Goal: Task Accomplishment & Management: Use online tool/utility

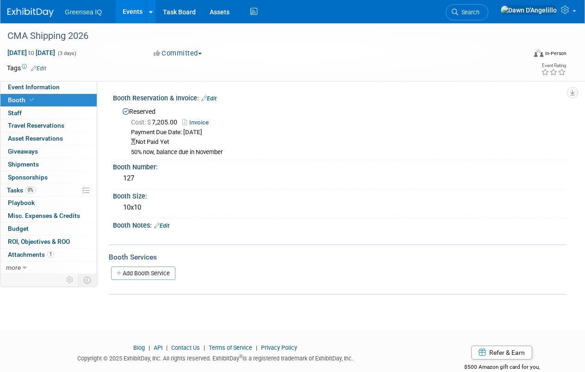
click at [134, 10] on link "Events" at bounding box center [133, 11] width 34 height 23
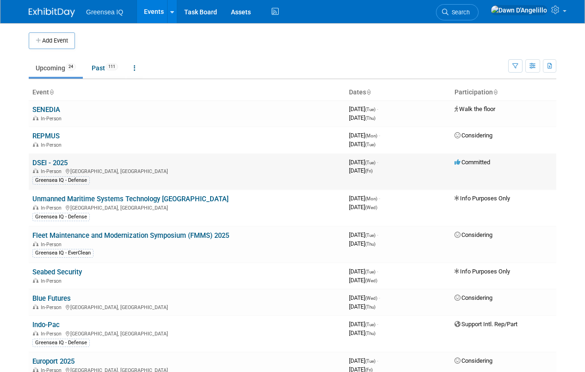
click at [47, 162] on link "DSEI - 2025" at bounding box center [49, 163] width 35 height 8
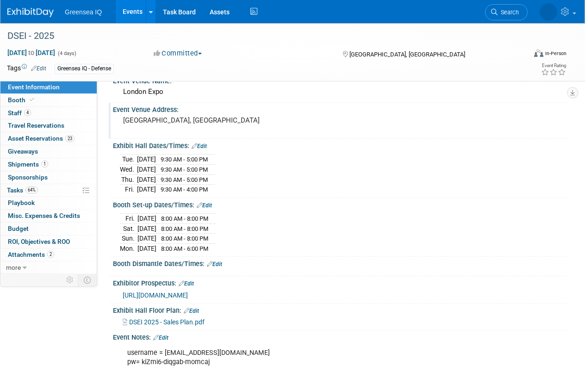
scroll to position [47, 0]
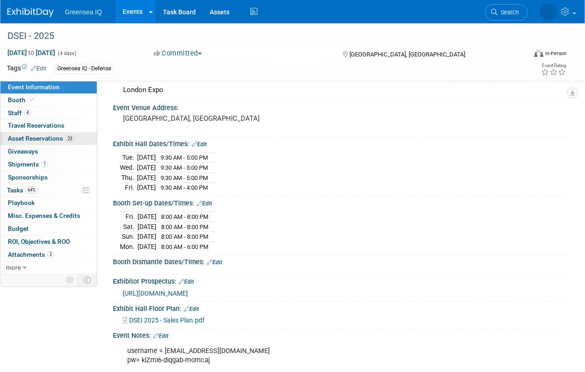
click at [47, 137] on span "Asset Reservations 23" at bounding box center [41, 138] width 67 height 7
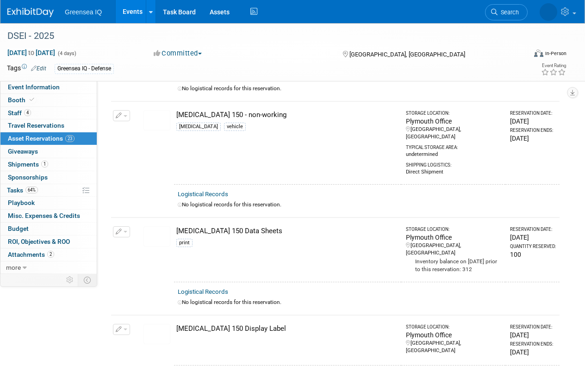
scroll to position [221, 0]
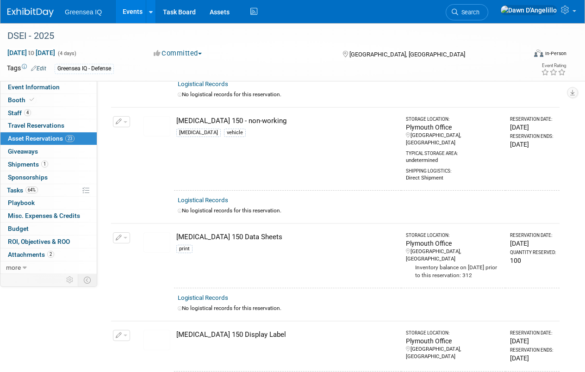
click at [156, 125] on img at bounding box center [157, 126] width 27 height 20
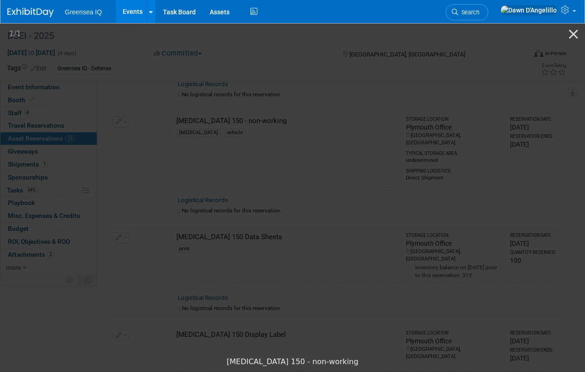
click at [461, 338] on picture at bounding box center [292, 187] width 585 height 331
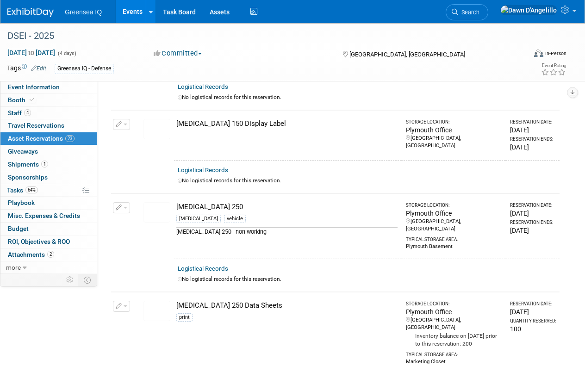
scroll to position [454, 0]
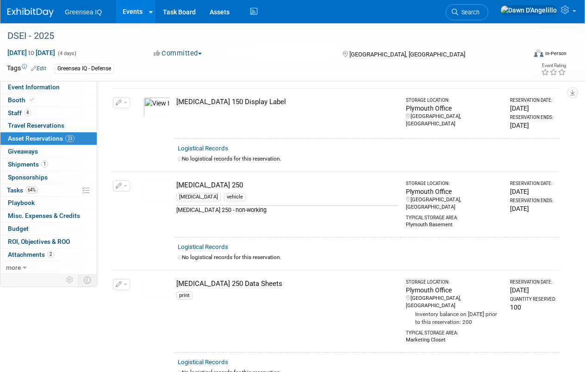
click at [151, 181] on img at bounding box center [157, 191] width 27 height 20
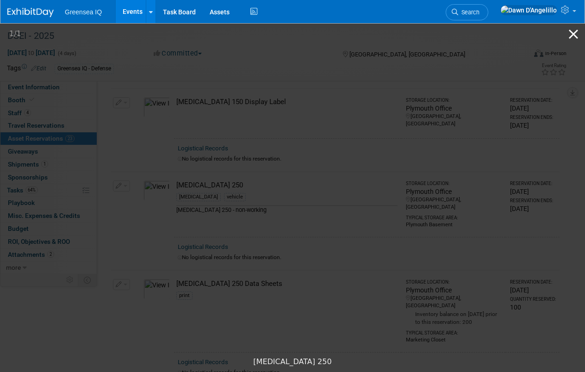
click at [574, 33] on button "Close gallery" at bounding box center [573, 34] width 23 height 22
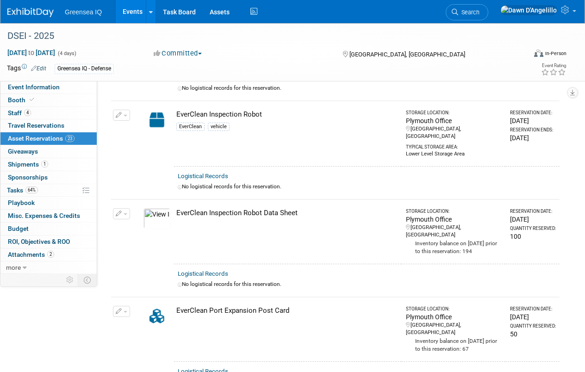
scroll to position [1331, 0]
click at [219, 13] on link "Assets" at bounding box center [220, 11] width 34 height 23
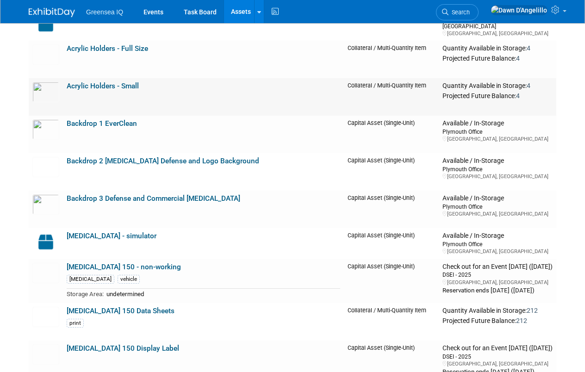
scroll to position [157, 0]
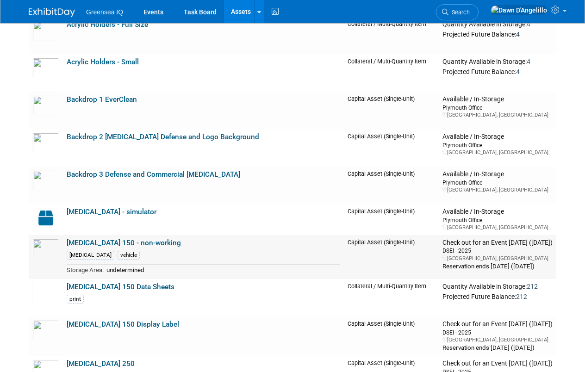
click at [120, 244] on link "[MEDICAL_DATA] 150 - non-working" at bounding box center [124, 243] width 114 height 8
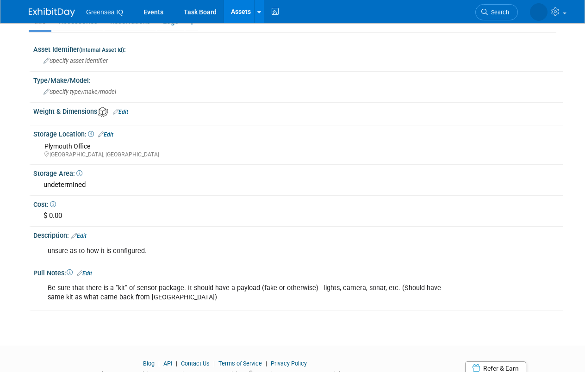
scroll to position [136, 0]
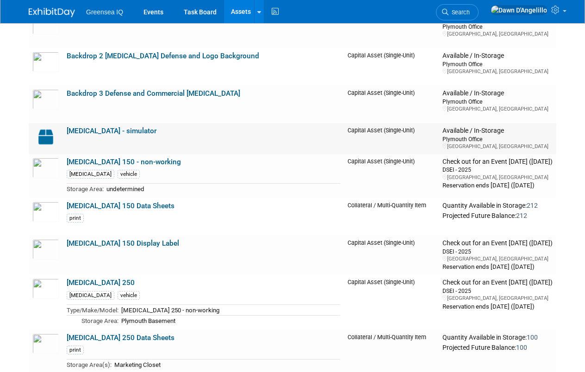
scroll to position [239, 0]
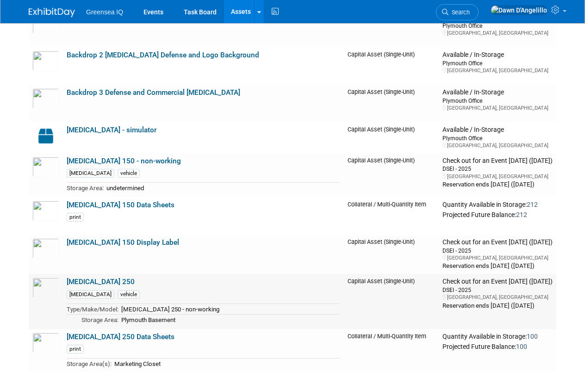
click at [84, 282] on link "[MEDICAL_DATA] 250" at bounding box center [101, 282] width 68 height 8
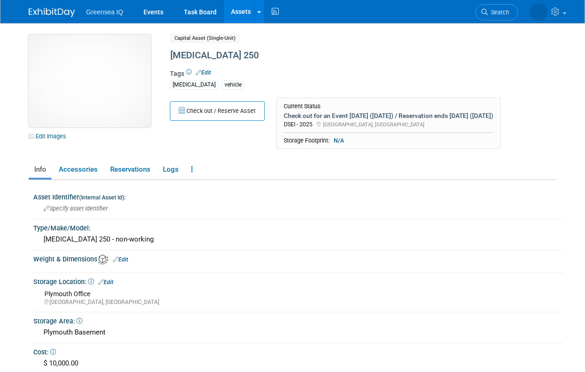
click at [94, 90] on img at bounding box center [90, 81] width 122 height 93
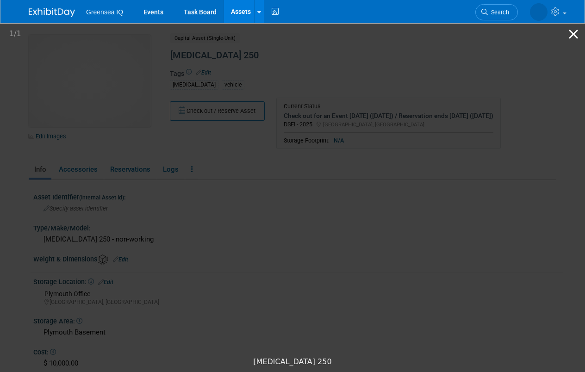
click at [572, 31] on button "Close gallery" at bounding box center [573, 34] width 23 height 22
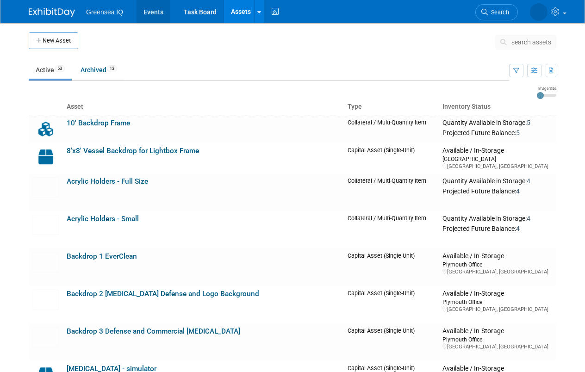
click at [153, 13] on link "Events" at bounding box center [154, 11] width 34 height 23
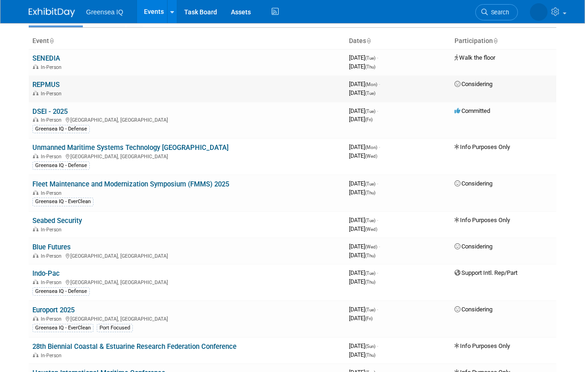
scroll to position [60, 0]
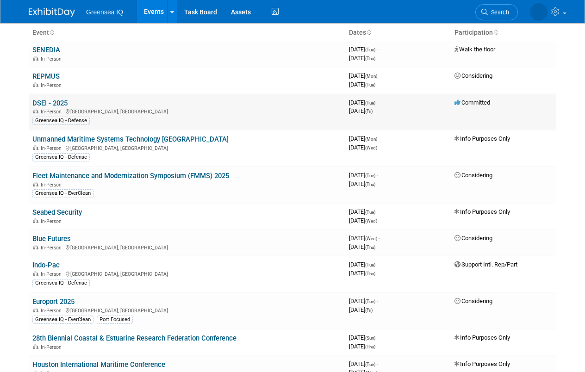
click at [62, 103] on link "DSEI - 2025" at bounding box center [49, 103] width 35 height 8
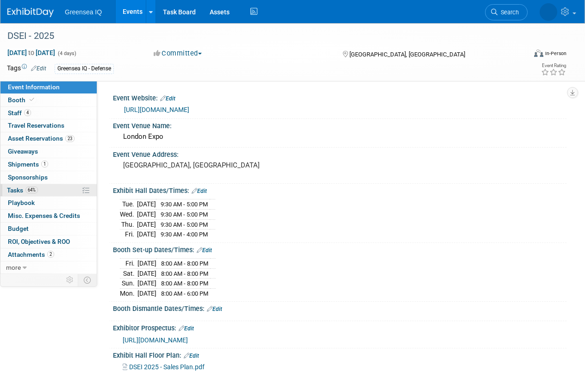
click at [15, 190] on span "Tasks 64%" at bounding box center [22, 190] width 31 height 7
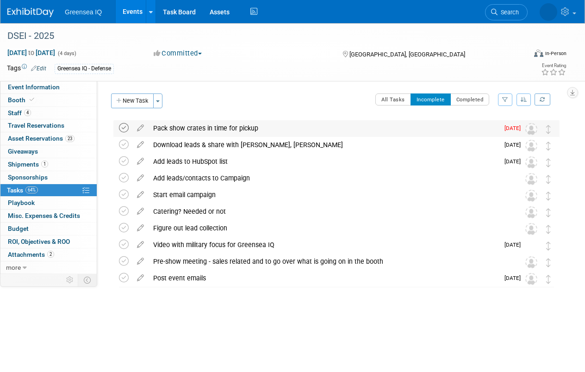
click at [123, 128] on icon at bounding box center [124, 128] width 10 height 10
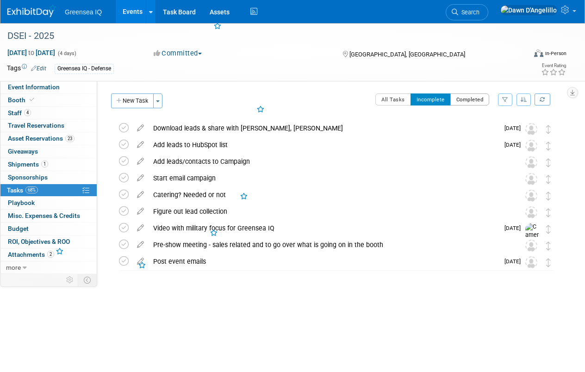
click at [464, 99] on button "Completed" at bounding box center [470, 100] width 39 height 12
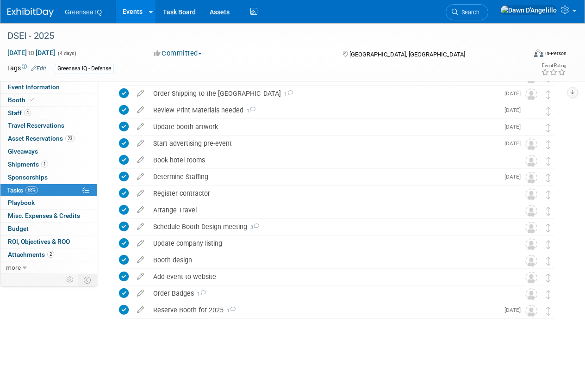
scroll to position [119, 0]
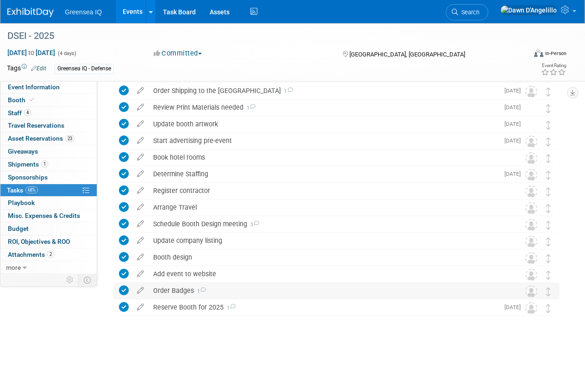
click at [249, 288] on div "Order Badges 1" at bounding box center [328, 291] width 358 height 16
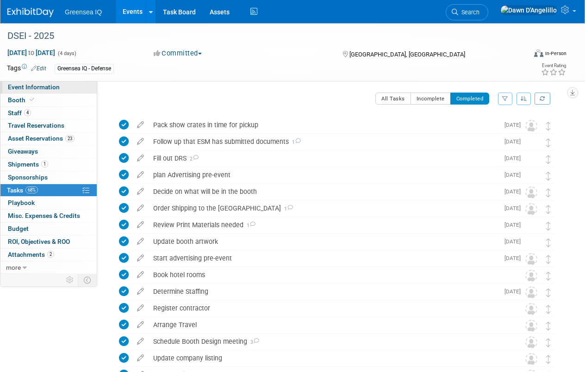
scroll to position [0, 0]
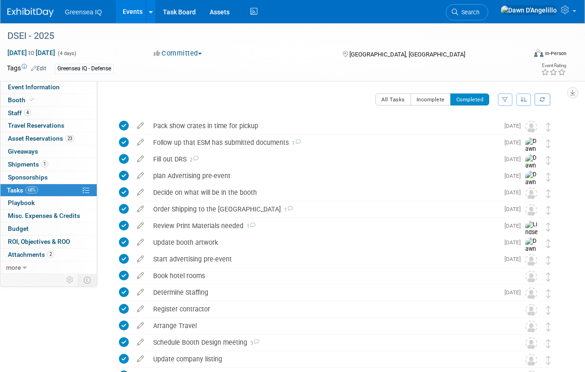
click at [136, 10] on link "Events" at bounding box center [133, 11] width 34 height 23
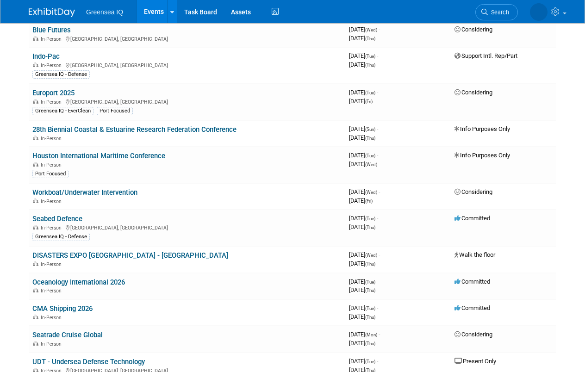
scroll to position [272, 0]
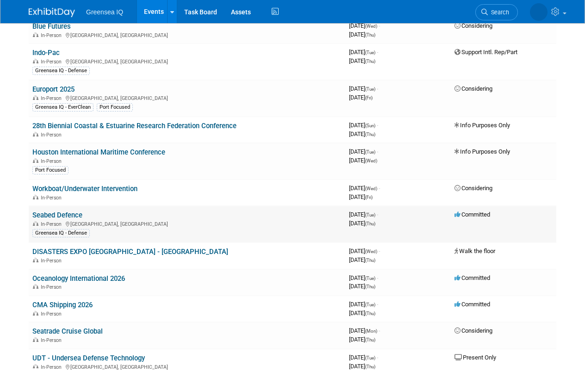
click at [51, 215] on link "Seabed Defence" at bounding box center [57, 215] width 50 height 8
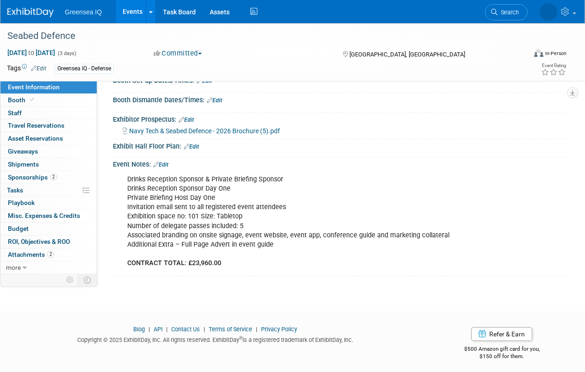
scroll to position [119, 0]
click at [31, 188] on link "0% Tasks 0%" at bounding box center [48, 190] width 96 height 13
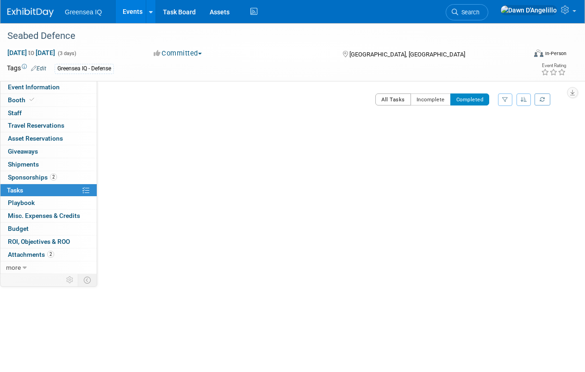
click at [388, 97] on button "All Tasks" at bounding box center [394, 100] width 36 height 12
click at [160, 101] on span "button" at bounding box center [158, 101] width 4 height 2
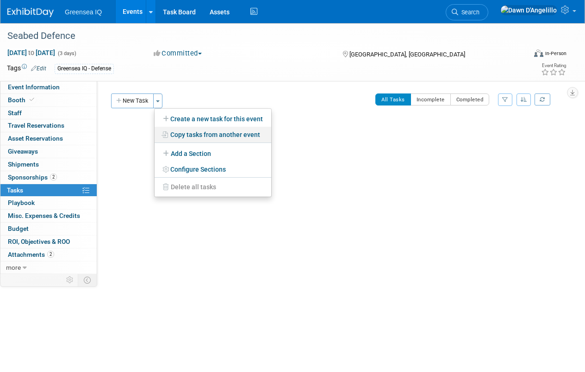
click at [191, 136] on link "Copy tasks from another event" at bounding box center [213, 135] width 117 height 16
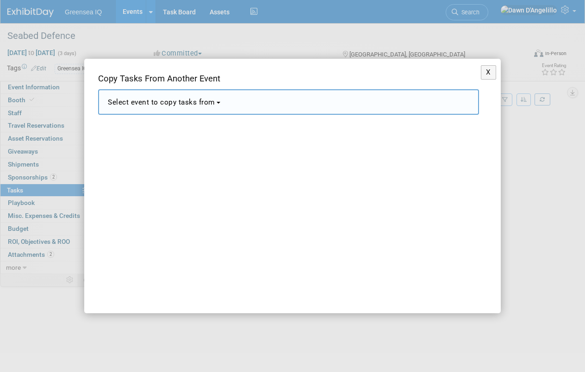
click at [205, 103] on span "Select event to copy tasks from" at bounding box center [161, 102] width 107 height 8
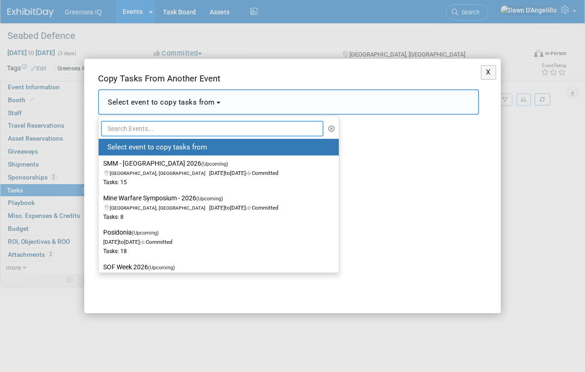
click at [169, 129] on input "text" at bounding box center [212, 129] width 223 height 16
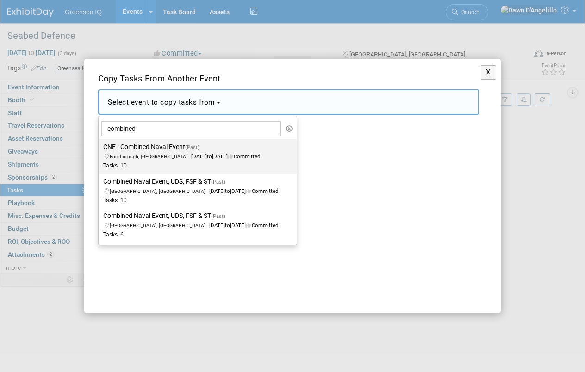
drag, startPoint x: 163, startPoint y: 152, endPoint x: 165, endPoint y: 127, distance: 24.6
click at [165, 127] on ul "combined Select event to copy tasks from SMM - Hamburg 2026 (Upcoming) Hamburg,…" at bounding box center [197, 180] width 199 height 129
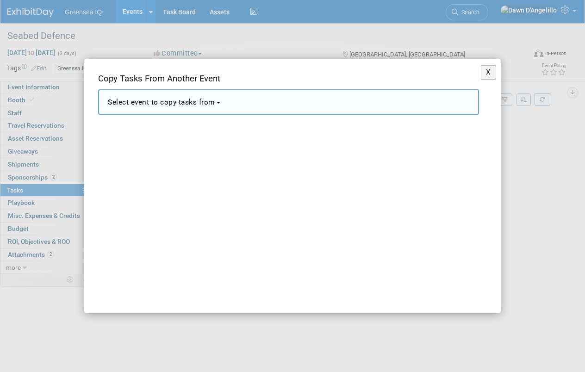
click at [207, 101] on span "Select event to copy tasks from" at bounding box center [161, 102] width 107 height 8
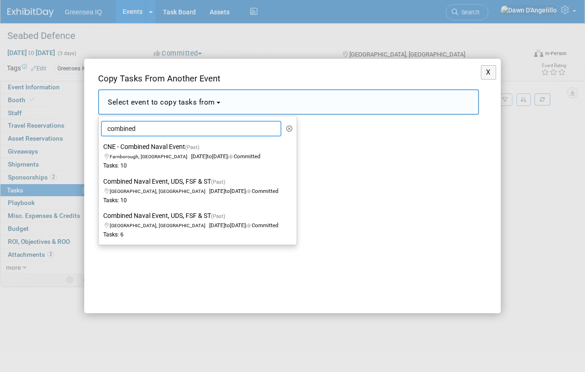
drag, startPoint x: 173, startPoint y: 126, endPoint x: 104, endPoint y: 122, distance: 69.6
click at [104, 122] on input "combined" at bounding box center [191, 129] width 181 height 16
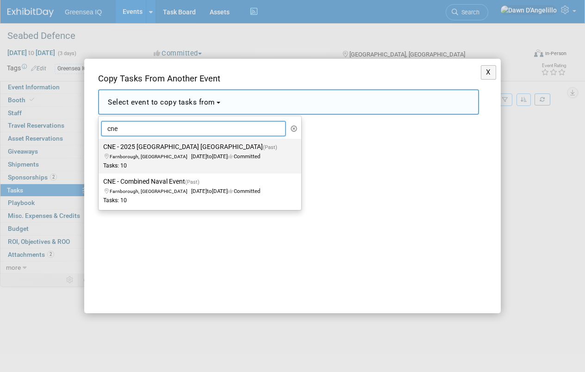
type input "cne"
click at [142, 152] on label "CNE - 2025 Farnborough UK (Past) Farnborough, United Kingdom May 20, 2025 to Ma…" at bounding box center [197, 156] width 189 height 31
click at [100, 150] on input "CNE - 2025 Farnborough UK (Past) Farnborough, United Kingdom May 20, 2025 to Ma…" at bounding box center [97, 147] width 6 height 6
select select "11113953"
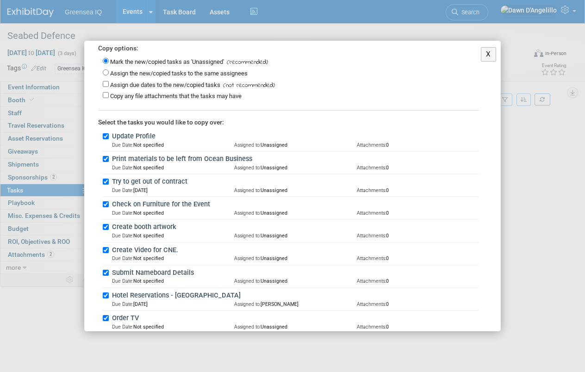
scroll to position [94, 0]
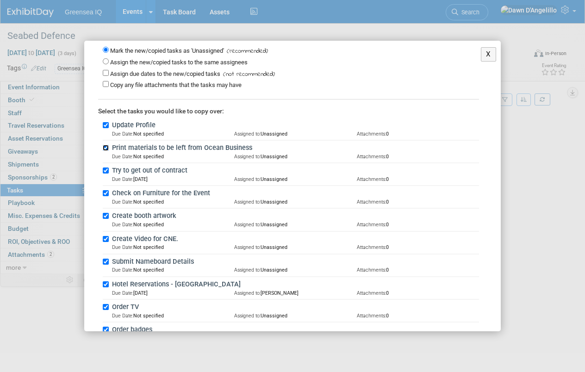
click at [106, 146] on input "Print materials to be left from Ocean Business" at bounding box center [106, 148] width 6 height 6
checkbox input "false"
click at [107, 168] on input "Try to get out of contract" at bounding box center [106, 171] width 6 height 6
checkbox input "false"
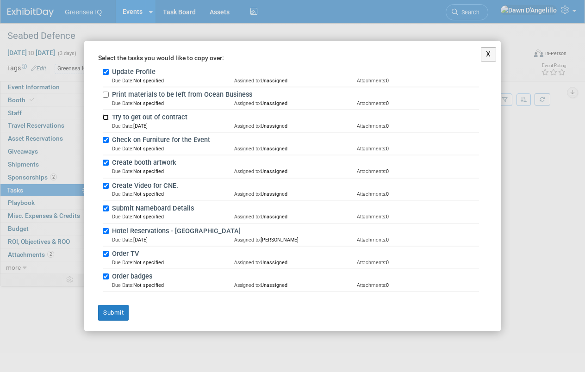
scroll to position [149, 0]
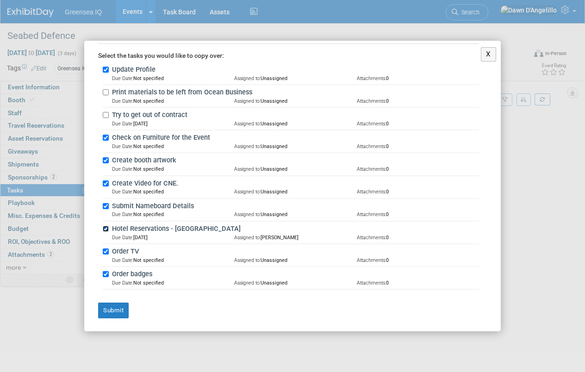
click at [106, 226] on input "Hotel Reservations - Aviator Hotel" at bounding box center [106, 229] width 6 height 6
checkbox input "false"
click at [112, 307] on button "Submit" at bounding box center [113, 311] width 31 height 16
